Goal: Complete application form: Complete application form

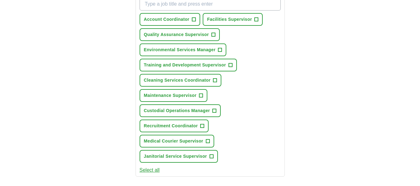
scroll to position [240, 0]
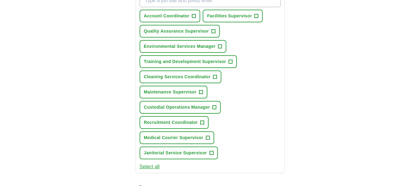
drag, startPoint x: 421, startPoint y: 66, endPoint x: 419, endPoint y: 99, distance: 33.0
click at [419, 99] on html "[EMAIL_ADDRESS][DOMAIN_NAME] [GEOGRAPHIC_DATA] Alerts Favorites Resumes ApplyIQ…" at bounding box center [210, 65] width 420 height 611
click at [212, 153] on span "+" at bounding box center [212, 153] width 4 height 5
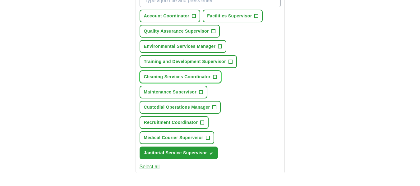
click at [214, 76] on span "+" at bounding box center [215, 77] width 4 height 5
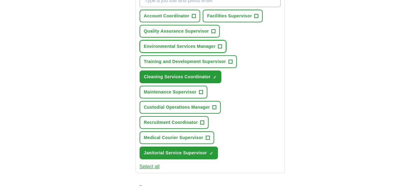
click at [221, 46] on span "+" at bounding box center [220, 46] width 4 height 5
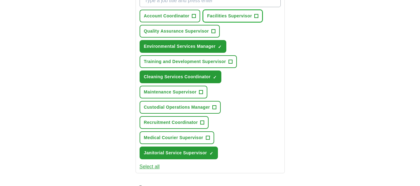
click at [257, 15] on span "+" at bounding box center [257, 16] width 4 height 5
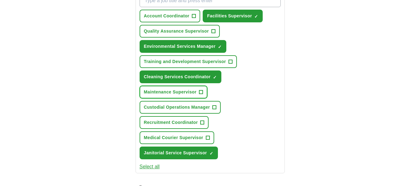
click at [201, 92] on span "+" at bounding box center [201, 92] width 4 height 5
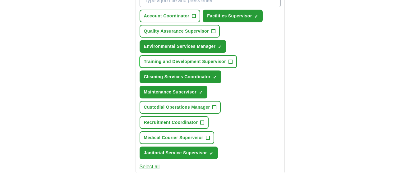
click at [230, 61] on span "+" at bounding box center [231, 61] width 4 height 5
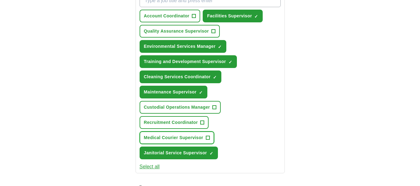
click at [209, 137] on span "+" at bounding box center [208, 138] width 4 height 5
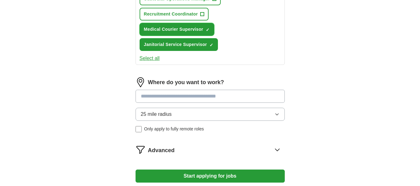
scroll to position [355, 0]
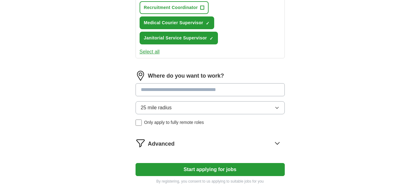
click at [211, 87] on input at bounding box center [210, 89] width 149 height 13
type input "***"
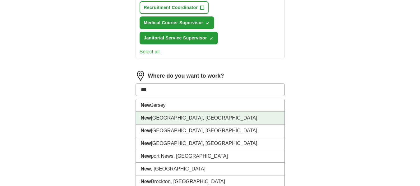
click at [167, 117] on li "[GEOGRAPHIC_DATA], [GEOGRAPHIC_DATA]" at bounding box center [210, 118] width 149 height 13
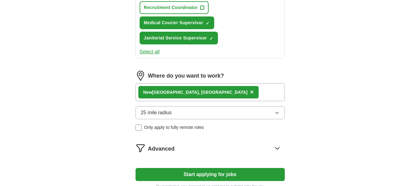
click at [277, 112] on icon "button" at bounding box center [277, 112] width 5 height 5
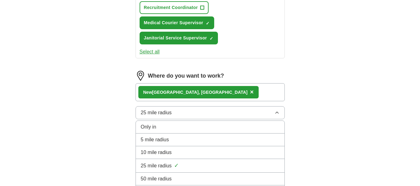
click at [179, 181] on div "50 mile radius" at bounding box center [210, 178] width 139 height 7
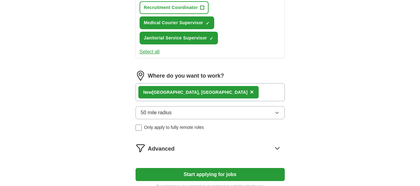
click at [211, 174] on button "Start applying for jobs" at bounding box center [210, 174] width 149 height 13
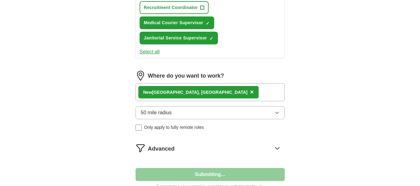
select select "**"
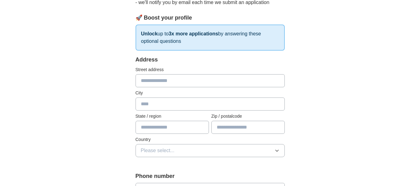
scroll to position [81, 0]
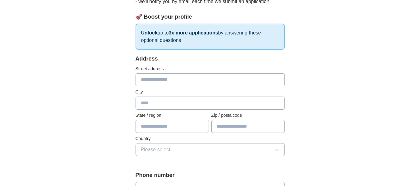
click at [174, 78] on input "text" at bounding box center [210, 79] width 149 height 13
type input "**********"
type input "**"
type input "*****"
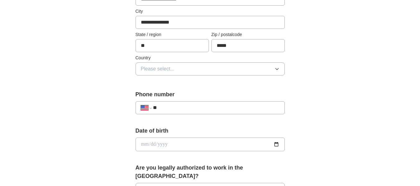
scroll to position [168, 0]
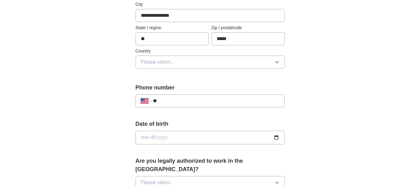
click at [277, 61] on icon "button" at bounding box center [277, 62] width 5 height 5
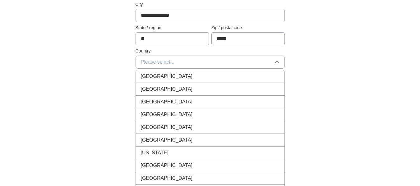
click at [174, 88] on div "[GEOGRAPHIC_DATA]" at bounding box center [210, 89] width 139 height 7
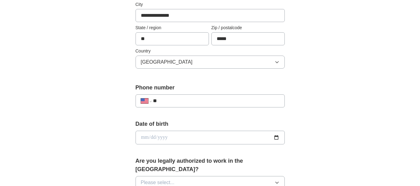
click at [182, 100] on input "**" at bounding box center [216, 100] width 126 height 7
type input "**********"
click at [144, 136] on input "date" at bounding box center [210, 138] width 149 height 14
type input "**********"
click at [351, 105] on div "**********" at bounding box center [210, 134] width 398 height 566
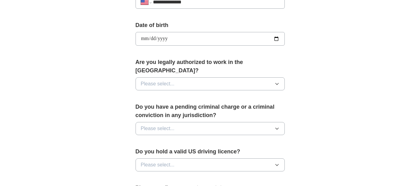
scroll to position [271, 0]
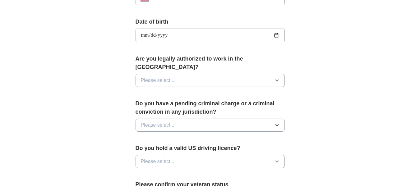
click at [277, 78] on icon "button" at bounding box center [277, 80] width 5 height 5
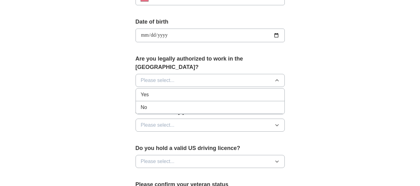
click at [157, 91] on div "Yes" at bounding box center [210, 94] width 139 height 7
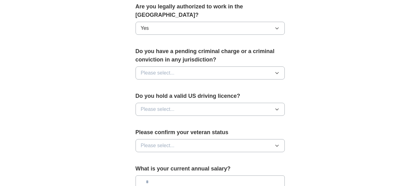
scroll to position [324, 0]
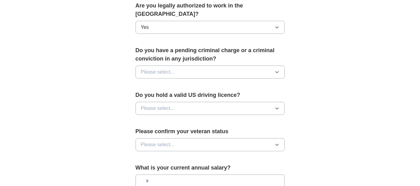
click at [277, 70] on icon "button" at bounding box center [277, 72] width 5 height 5
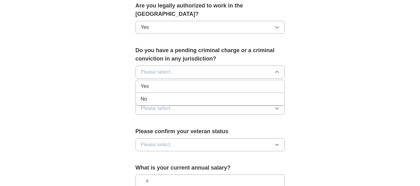
click at [155, 95] on div "No" at bounding box center [210, 98] width 139 height 7
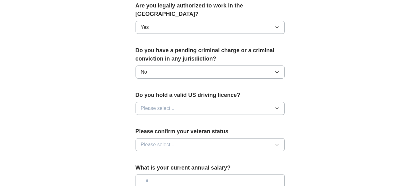
click at [278, 106] on icon "button" at bounding box center [277, 108] width 5 height 5
click at [161, 119] on div "Yes" at bounding box center [210, 122] width 139 height 7
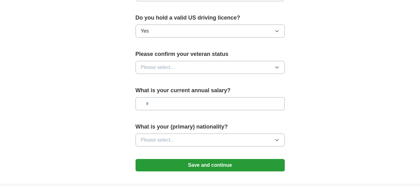
scroll to position [405, 0]
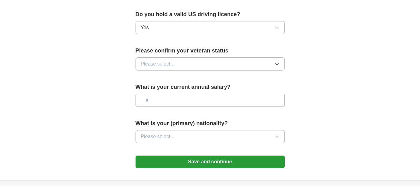
click at [277, 62] on icon "button" at bounding box center [277, 64] width 5 height 5
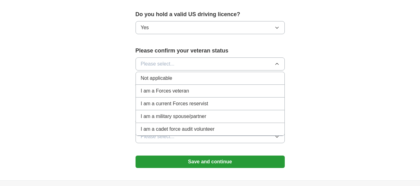
click at [236, 75] on div "Not applicable" at bounding box center [210, 78] width 139 height 7
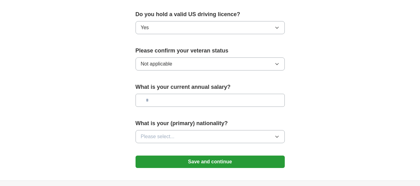
click at [153, 94] on input "text" at bounding box center [210, 100] width 149 height 13
type input "*******"
click at [276, 134] on icon "button" at bounding box center [277, 136] width 5 height 5
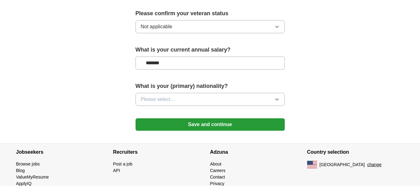
scroll to position [447, 0]
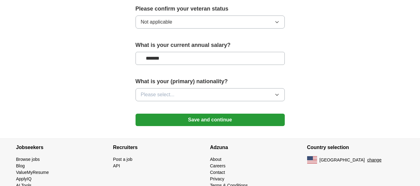
click at [276, 92] on icon "button" at bounding box center [277, 94] width 5 height 5
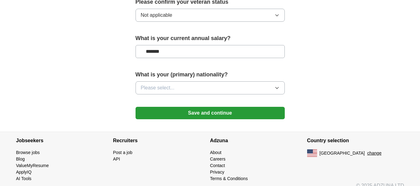
click at [277, 86] on icon "button" at bounding box center [277, 88] width 5 height 5
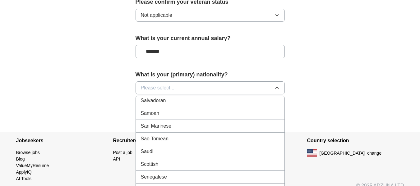
scroll to position [1903, 0]
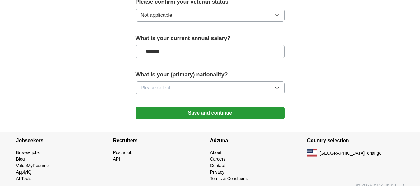
click at [277, 86] on icon "button" at bounding box center [277, 88] width 5 height 5
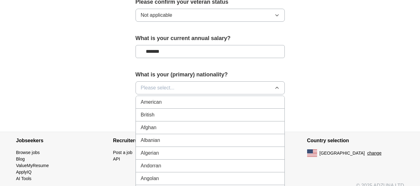
click at [227, 99] on div "American" at bounding box center [210, 102] width 139 height 7
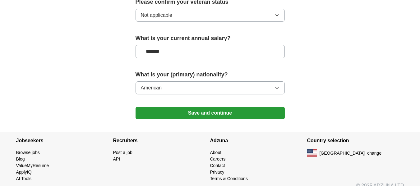
click at [216, 107] on button "Save and continue" at bounding box center [210, 113] width 149 height 12
